Goal: Information Seeking & Learning: Learn about a topic

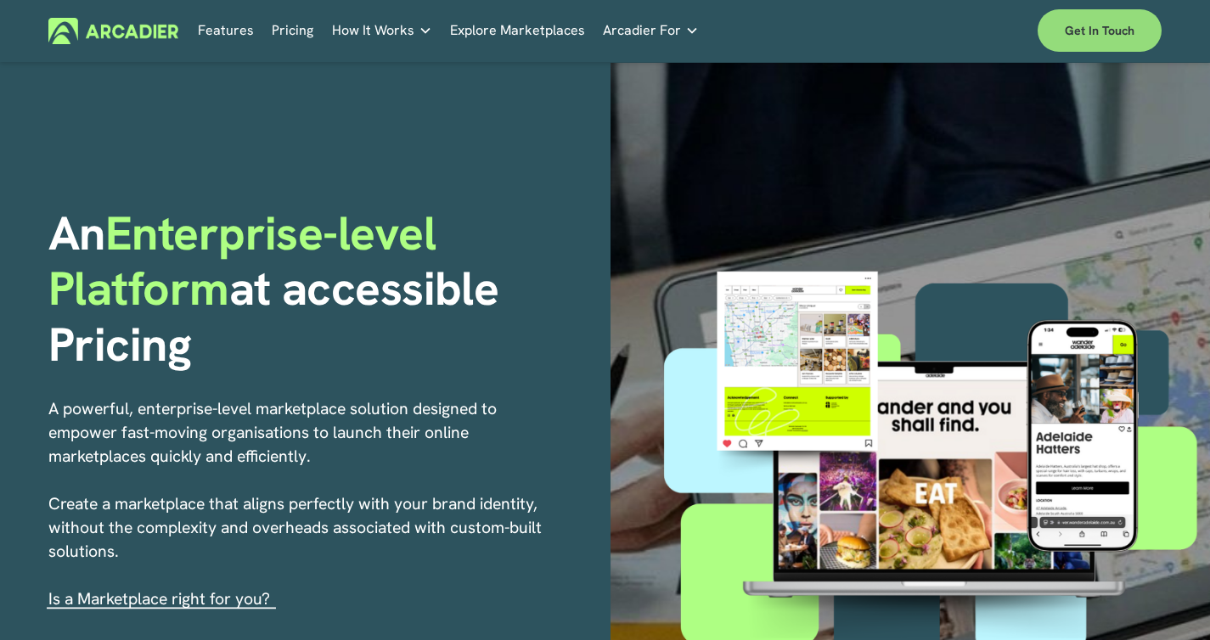
click at [1107, 22] on link "Get in touch" at bounding box center [1100, 30] width 124 height 42
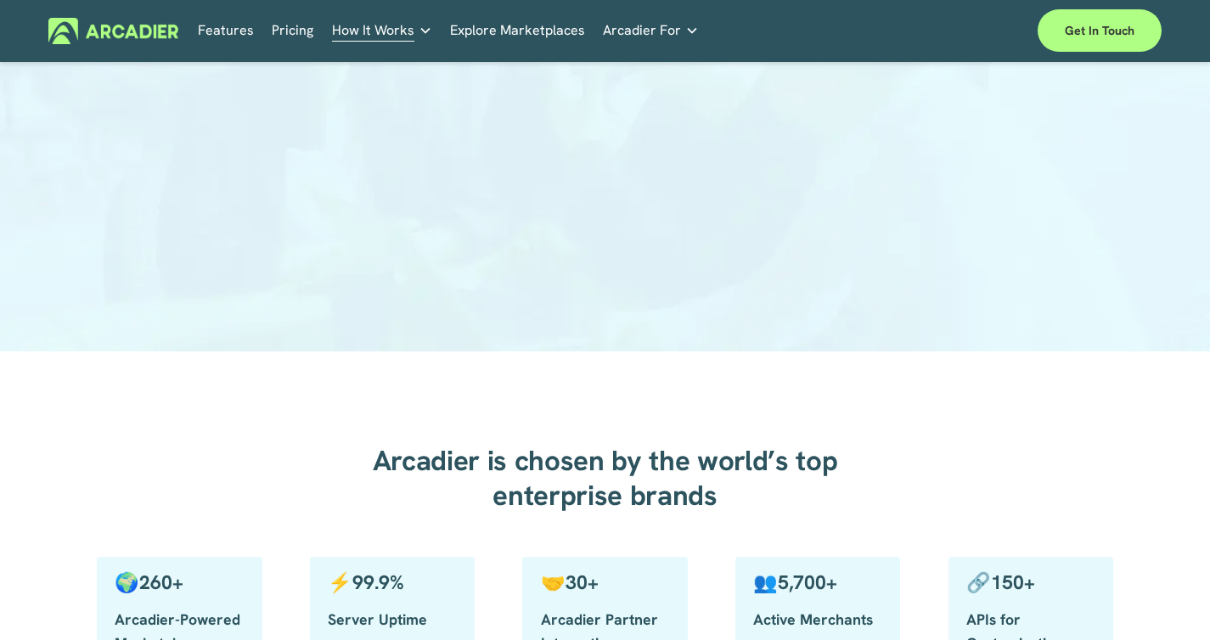
scroll to position [379, 0]
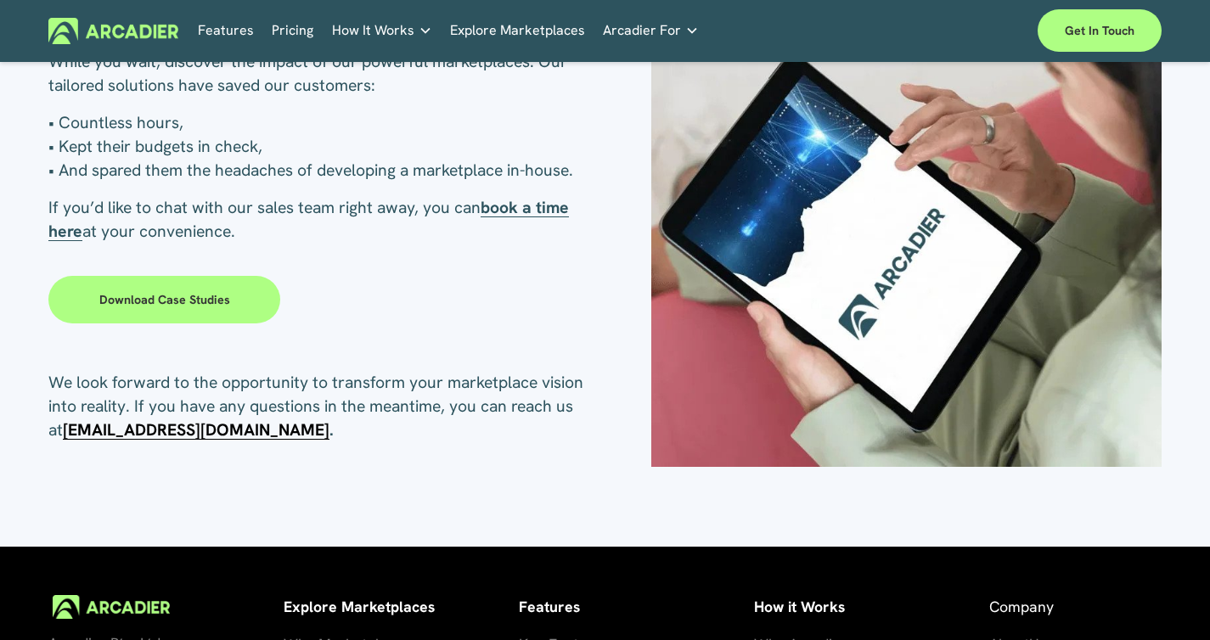
scroll to position [245, 0]
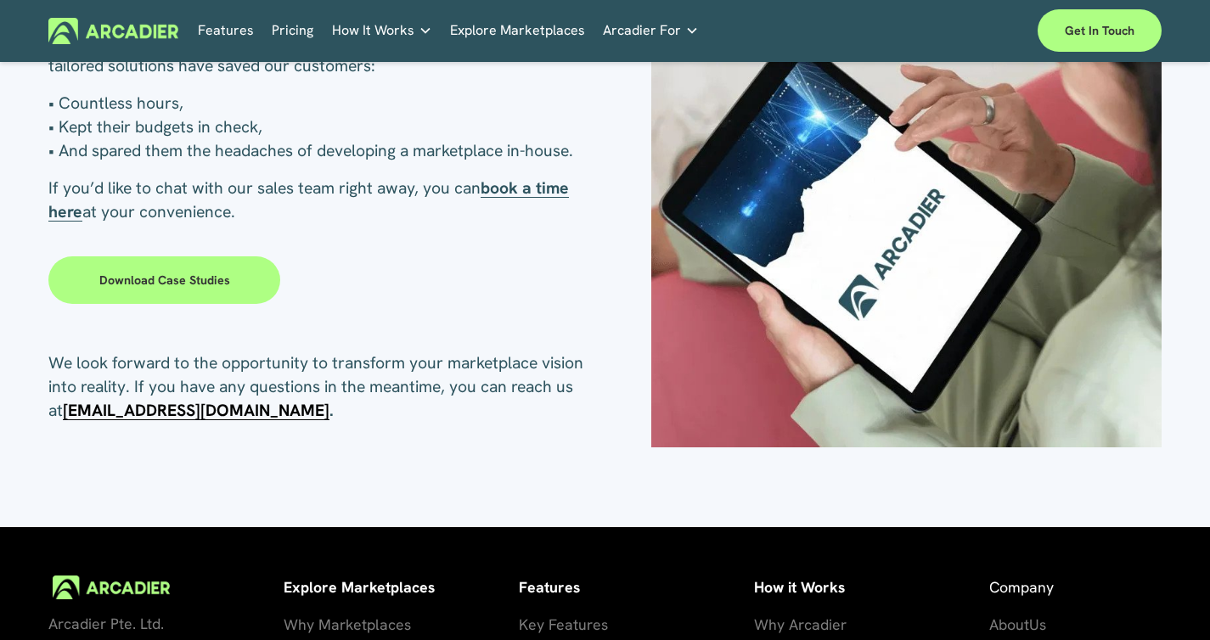
click at [194, 279] on link "Download case studies" at bounding box center [164, 280] width 232 height 48
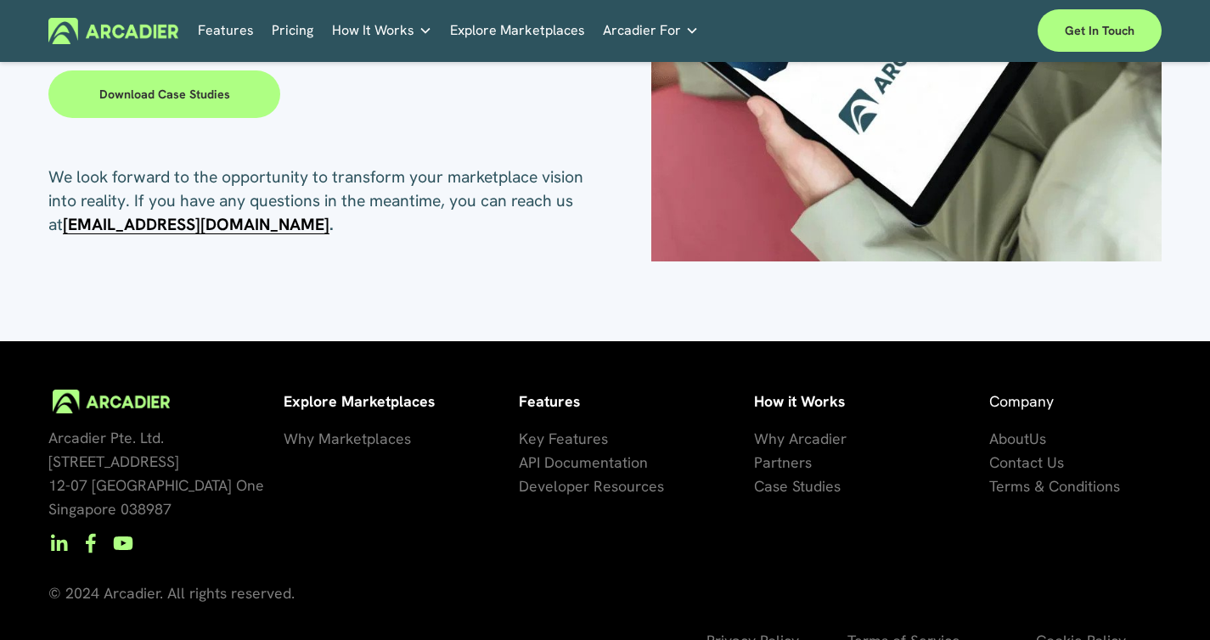
scroll to position [479, 0]
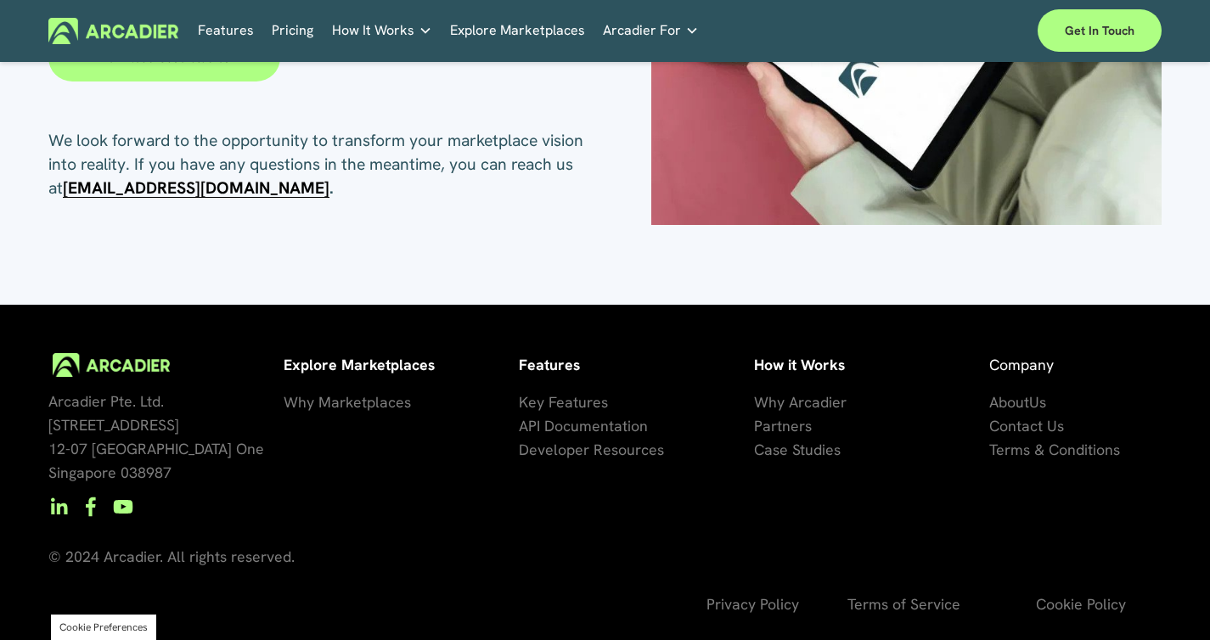
click at [323, 401] on span "Why Marketplaces" at bounding box center [347, 402] width 127 height 20
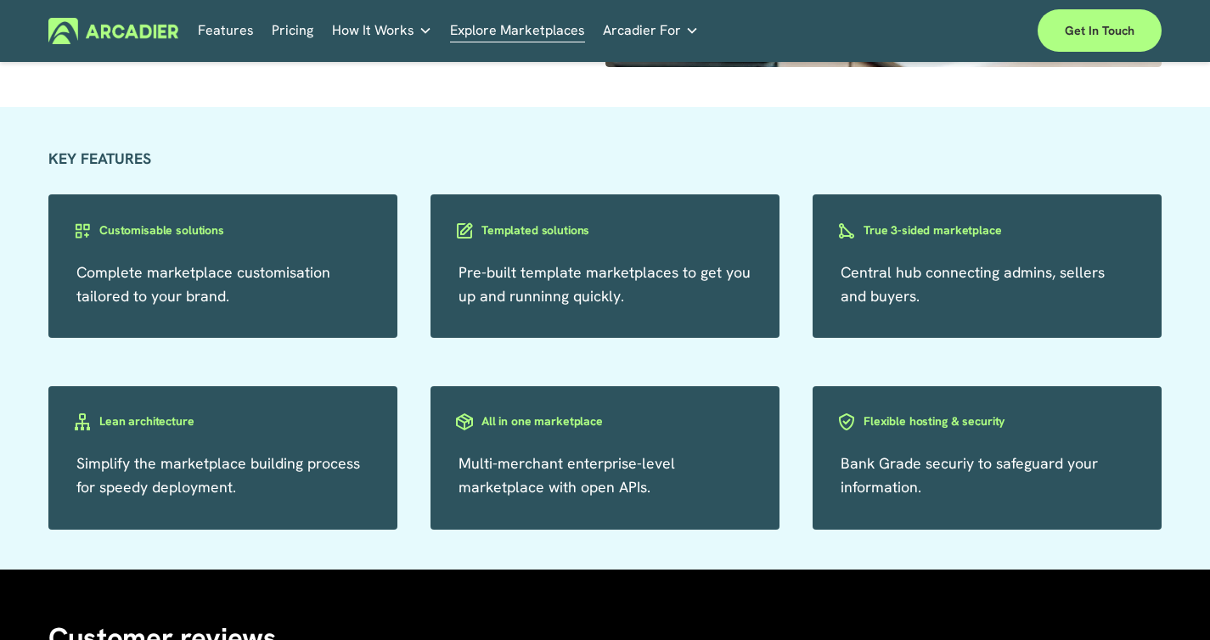
scroll to position [2722, 0]
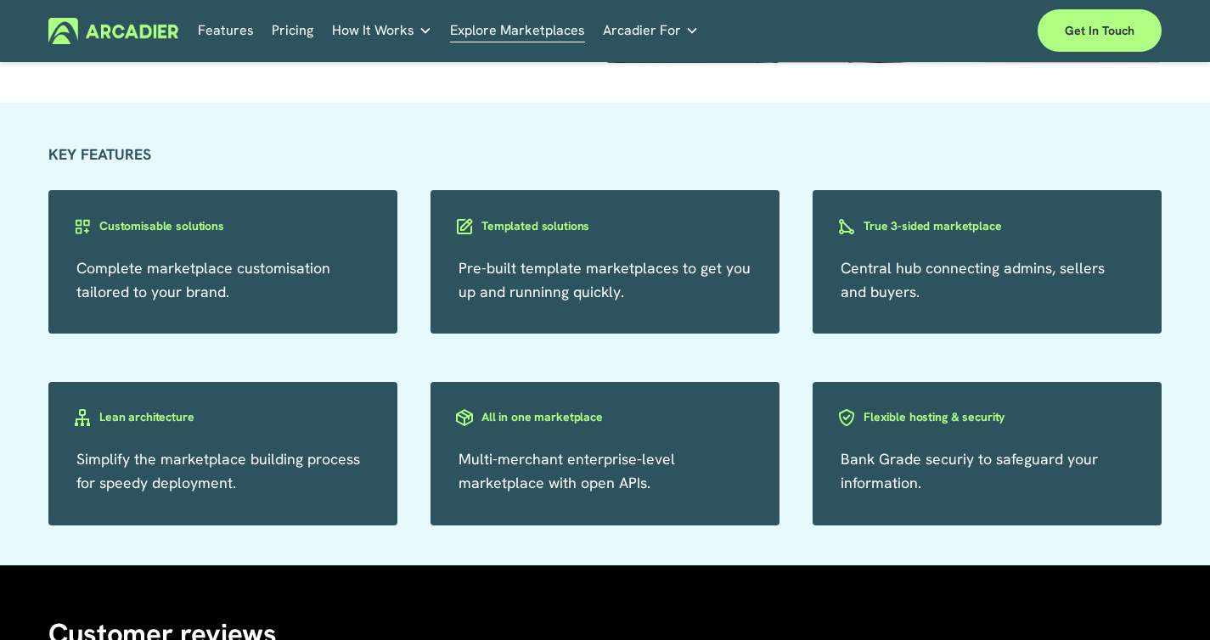
click at [229, 262] on div "Customisable solutions" at bounding box center [222, 239] width 349 height 48
click at [181, 234] on h3 "Customisable solutions" at bounding box center [161, 226] width 125 height 16
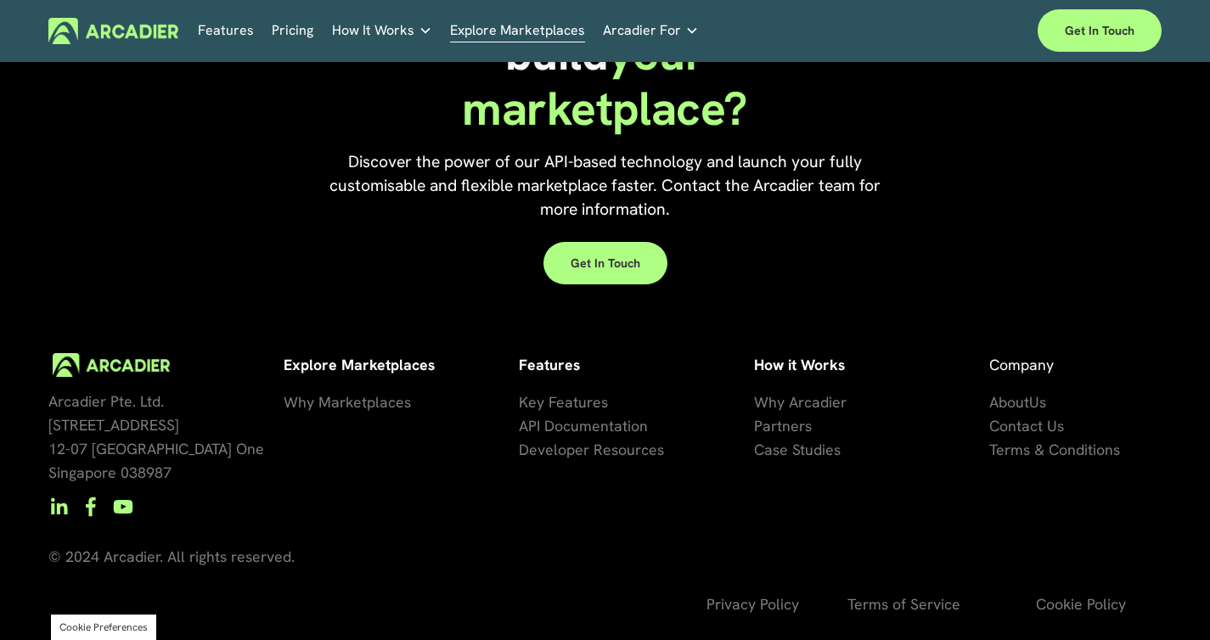
scroll to position [3709, 0]
click at [765, 397] on span "Why Arcadier" at bounding box center [800, 402] width 93 height 20
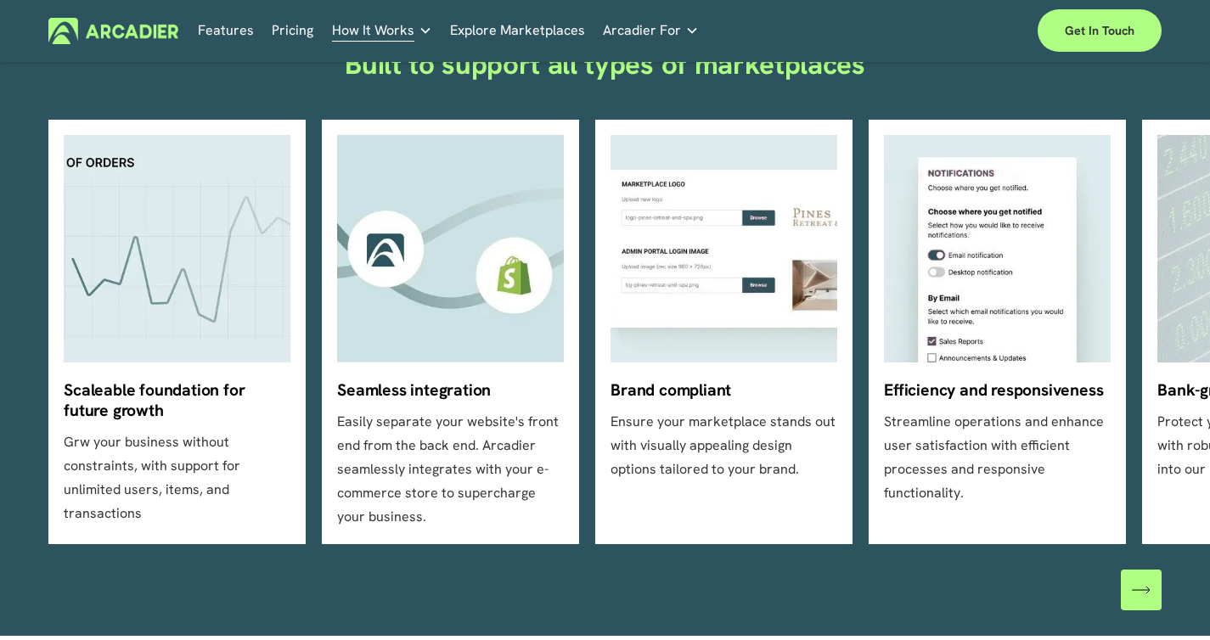
scroll to position [473, 0]
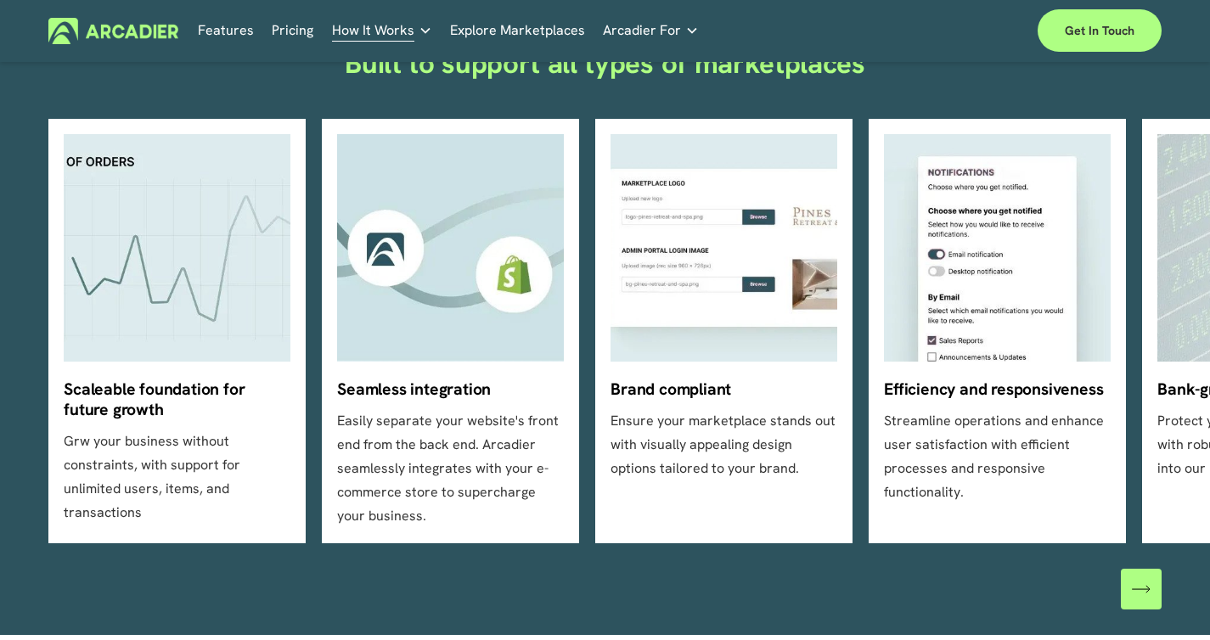
click at [1188, 492] on div "Scaleable foundation for future growth Grw your business without constraints, w…" at bounding box center [605, 331] width 1210 height 425
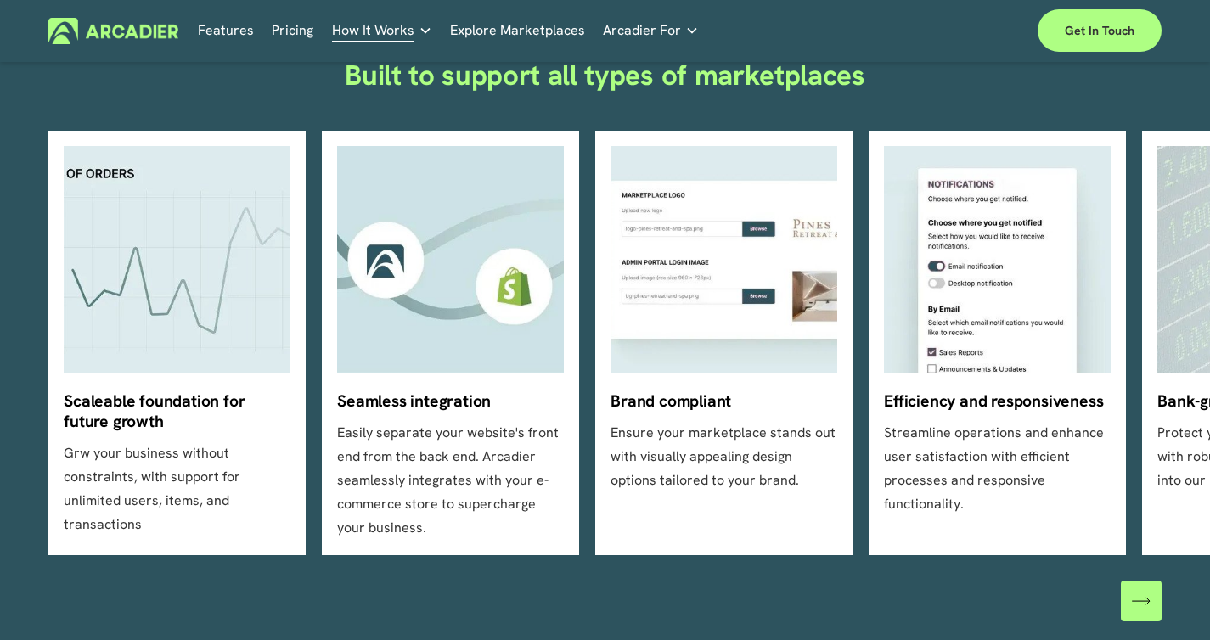
scroll to position [463, 0]
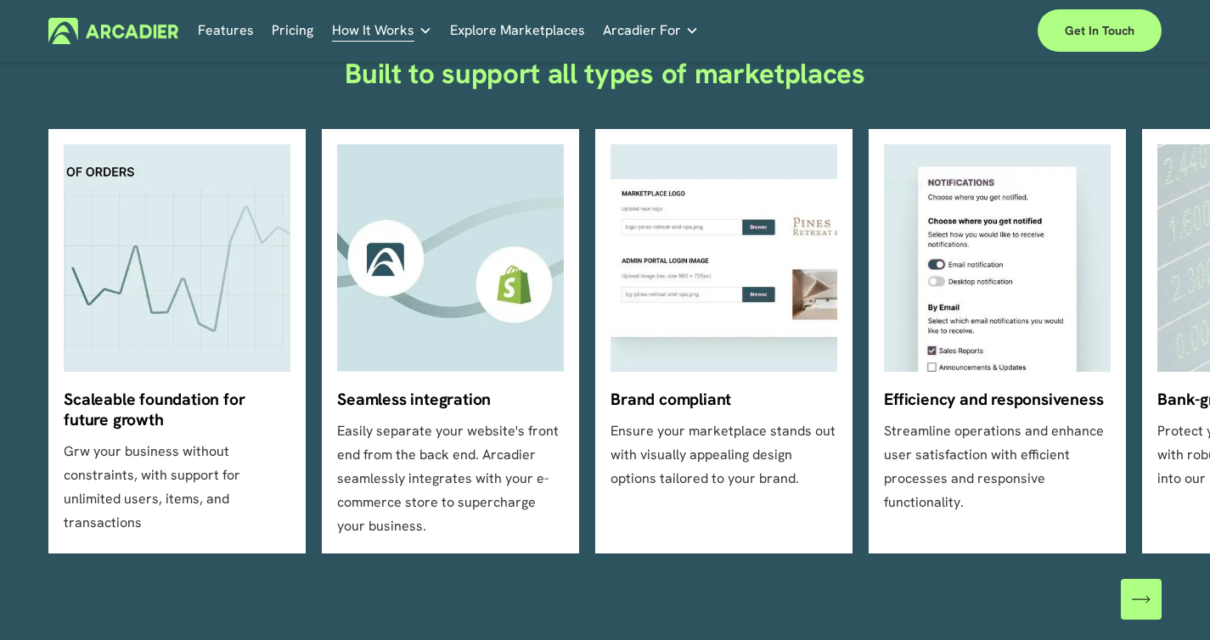
click at [1194, 263] on div "Scaleable foundation for future growth Grw your business without constraints, w…" at bounding box center [605, 341] width 1210 height 425
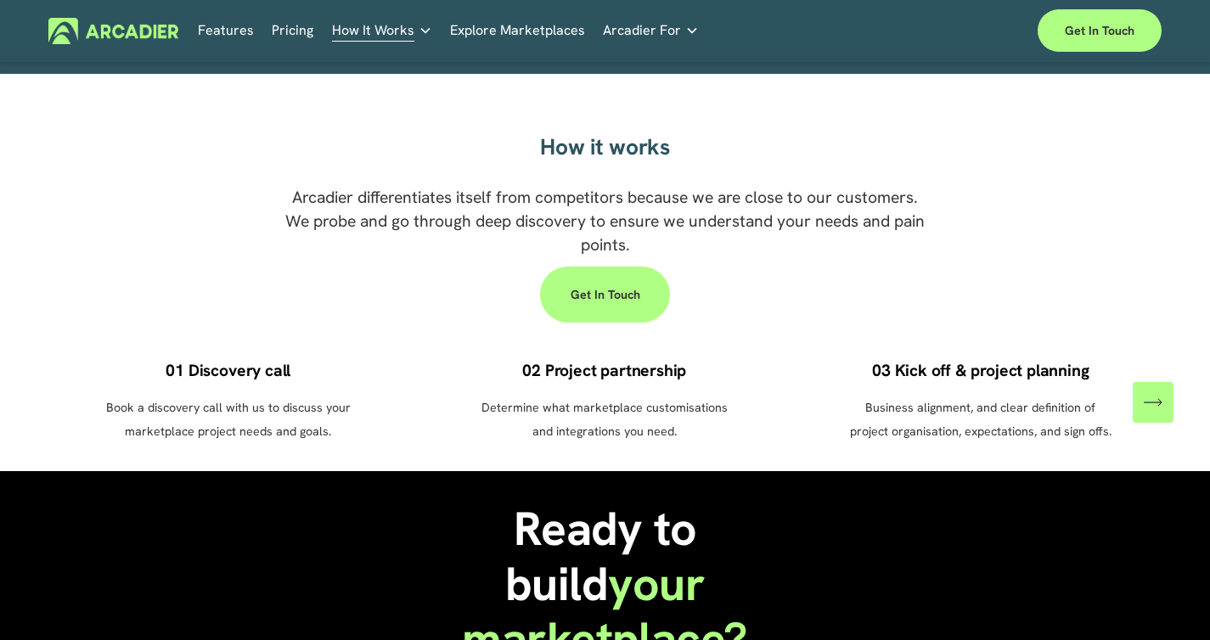
scroll to position [1035, 0]
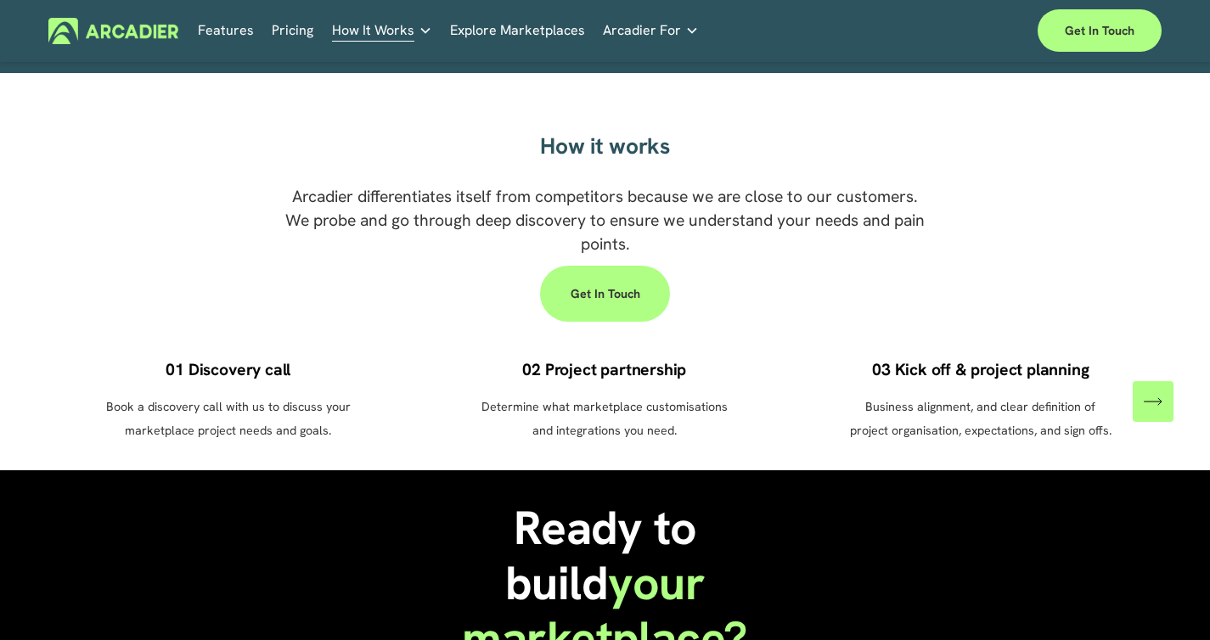
click at [1162, 408] on icon "\a \a \a Next\a \a" at bounding box center [1153, 401] width 19 height 19
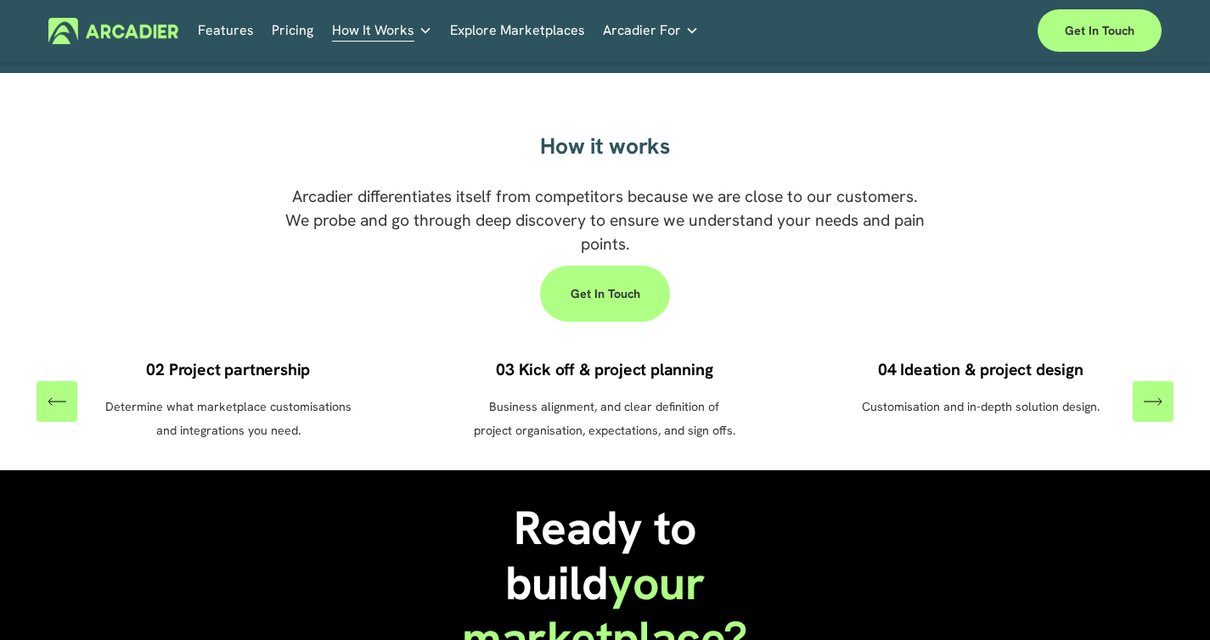
click at [1162, 408] on icon "\a \a \a Next\a \a" at bounding box center [1153, 401] width 19 height 19
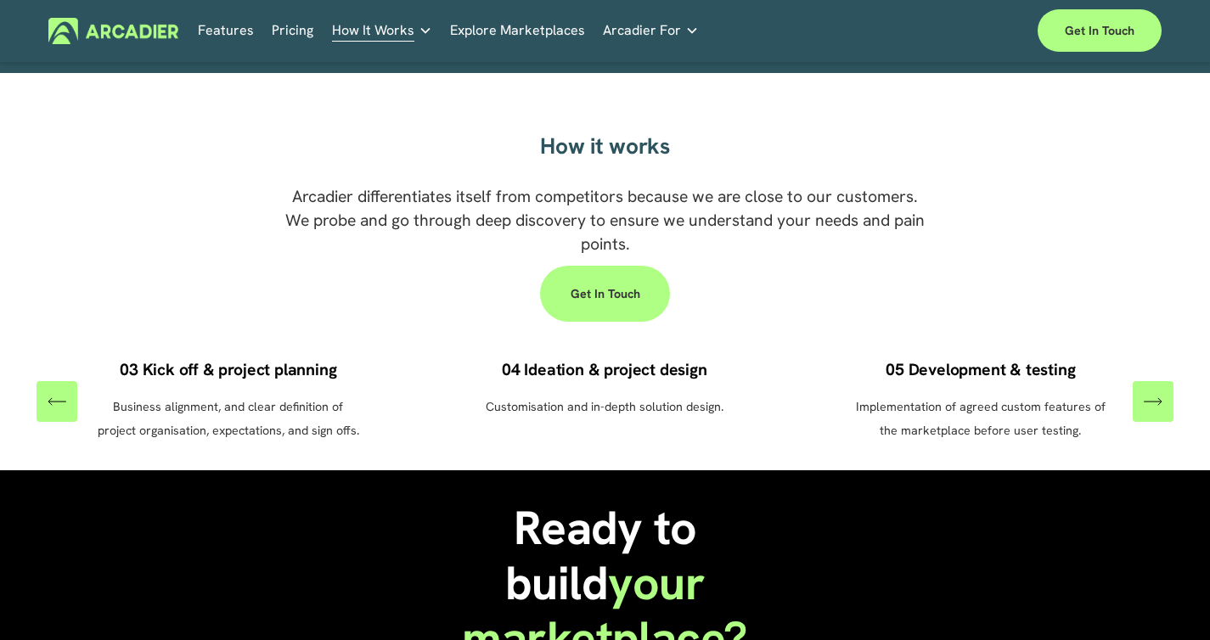
click at [1162, 408] on icon "\a \a \a Next\a \a" at bounding box center [1153, 401] width 19 height 19
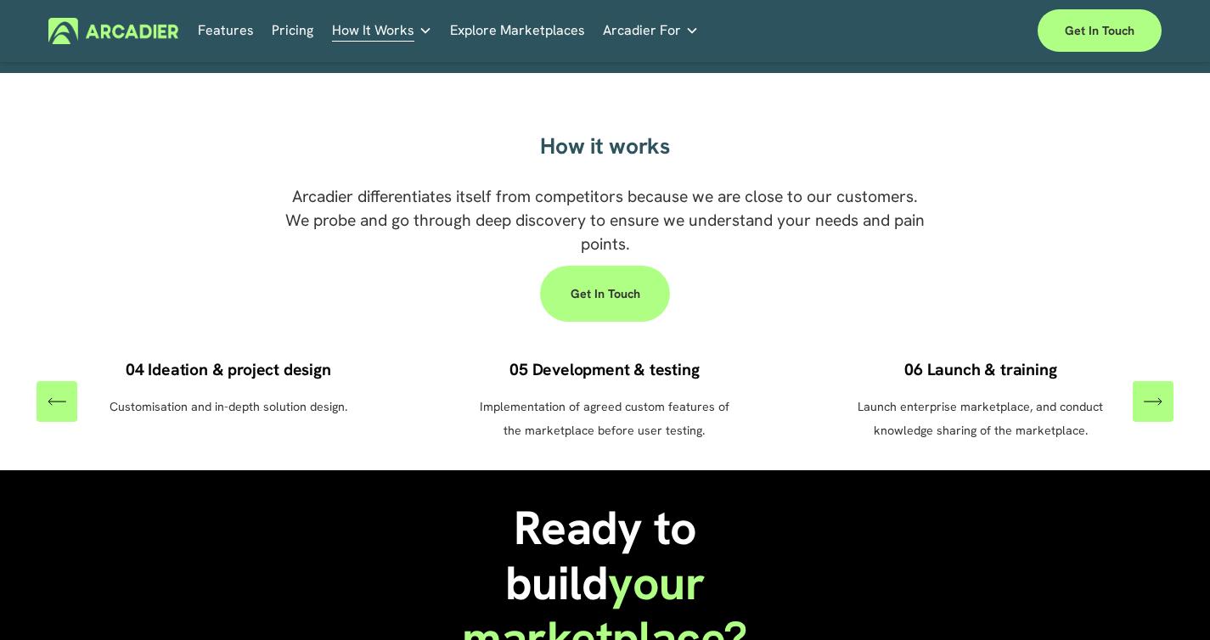
click at [1162, 408] on icon "\a \a \a Next\a \a" at bounding box center [1153, 401] width 19 height 19
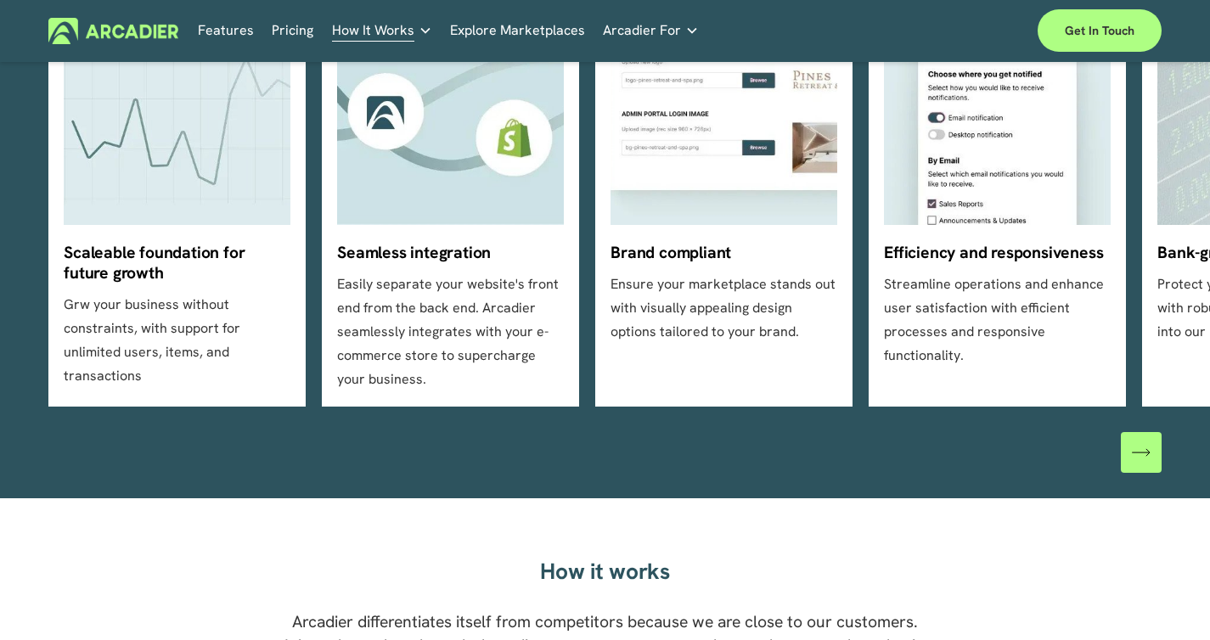
scroll to position [0, 0]
